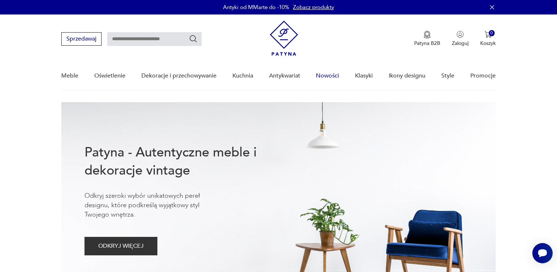
click at [327, 75] on link "Nowości" at bounding box center [327, 76] width 23 height 28
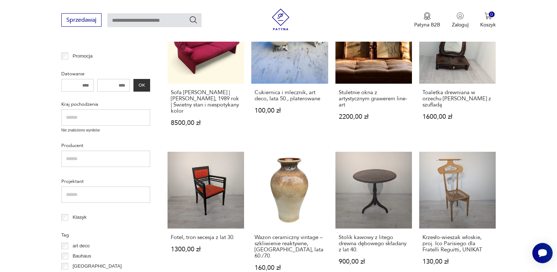
scroll to position [223, 0]
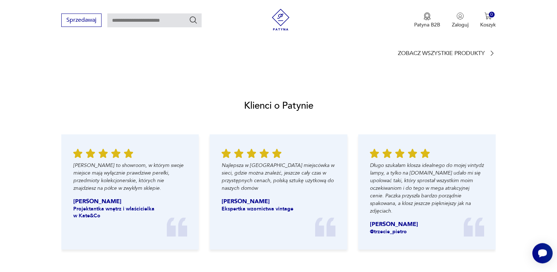
scroll to position [689, 0]
